Goal: Transaction & Acquisition: Purchase product/service

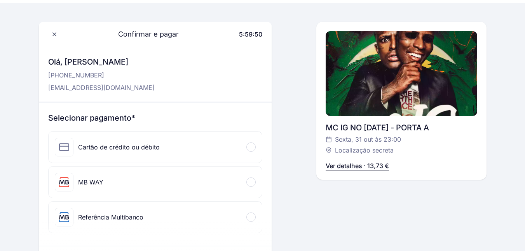
scroll to position [39, 0]
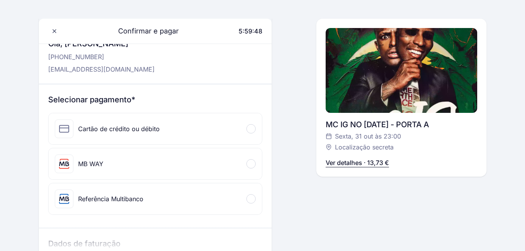
click at [251, 164] on span at bounding box center [250, 163] width 2 height 2
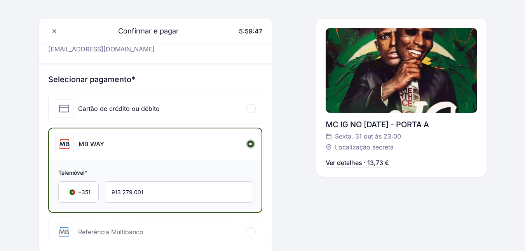
scroll to position [78, 0]
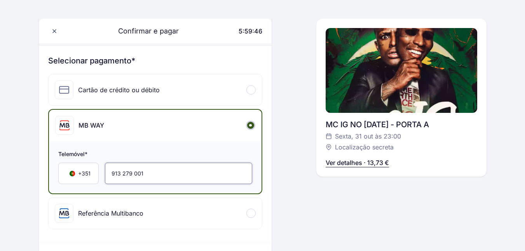
click at [166, 174] on input "913 279 001" at bounding box center [178, 172] width 147 height 21
type input "914 723 533"
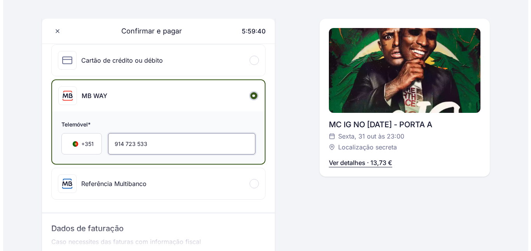
scroll to position [194, 0]
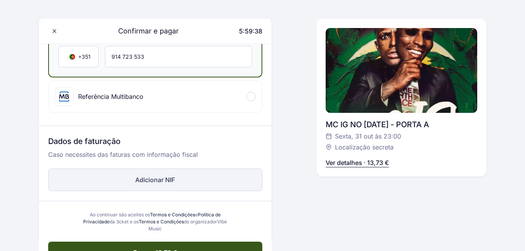
click at [176, 179] on button "Adicionar NIF" at bounding box center [155, 179] width 214 height 23
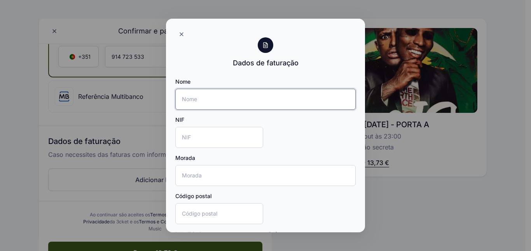
click at [202, 102] on input "Nome" at bounding box center [265, 99] width 180 height 21
type input "[PERSON_NAME]"
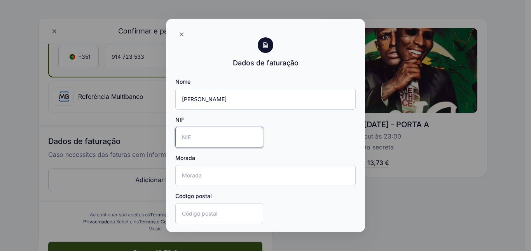
click at [211, 141] on input "NIF" at bounding box center [219, 137] width 88 height 21
type input "221553746"
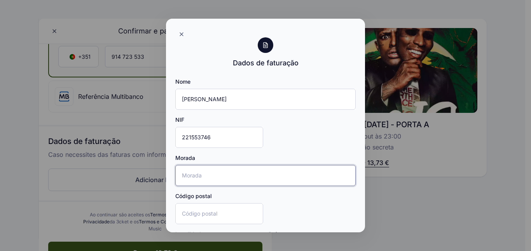
click at [206, 177] on input "Morada" at bounding box center [265, 175] width 180 height 21
type input "[STREET_ADDRESS][PERSON_NAME]"
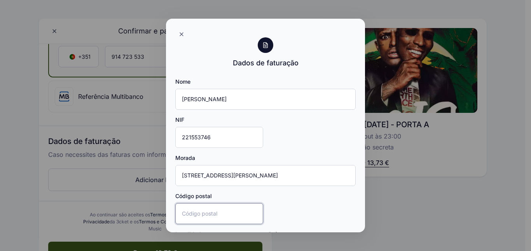
type input "4440-107"
type input "[GEOGRAPHIC_DATA], [GEOGRAPHIC_DATA]"
type input "[GEOGRAPHIC_DATA]"
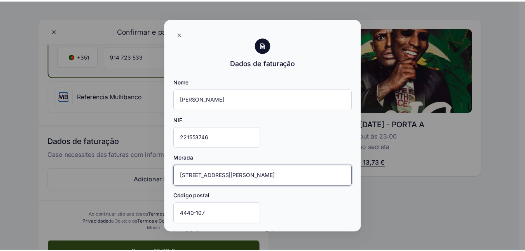
scroll to position [72, 0]
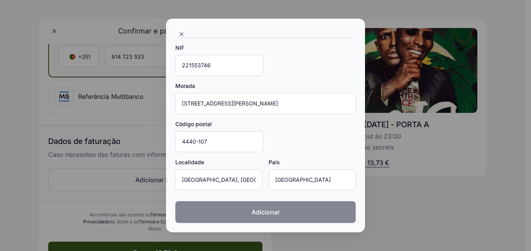
click at [276, 219] on button "Adicionar" at bounding box center [265, 212] width 180 height 22
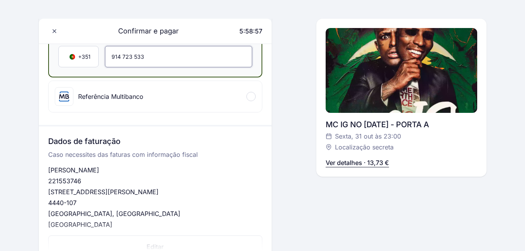
click at [147, 60] on input "914 723 533" at bounding box center [178, 56] width 147 height 21
type input "916 492 069"
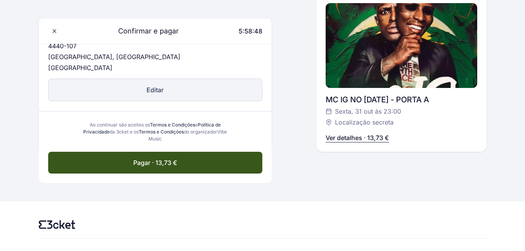
scroll to position [371, 0]
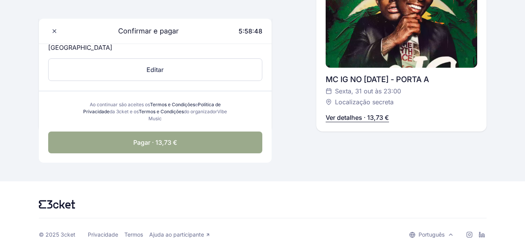
click at [168, 144] on span "Pagar · 13,73 €" at bounding box center [155, 142] width 44 height 9
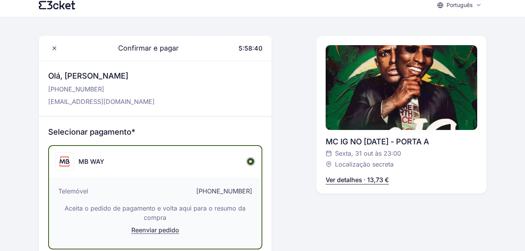
scroll to position [0, 0]
